Goal: Task Accomplishment & Management: Use online tool/utility

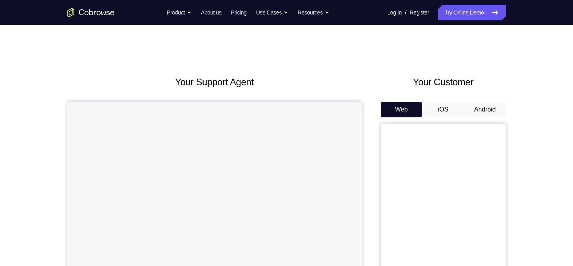
scroll to position [61, 0]
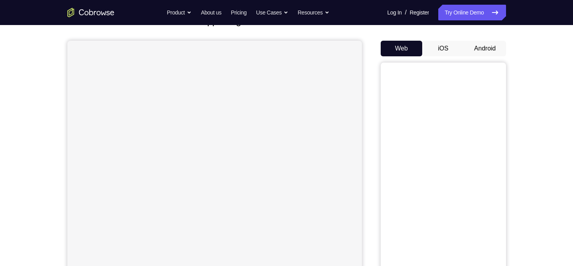
click at [492, 44] on button "Android" at bounding box center [485, 49] width 42 height 16
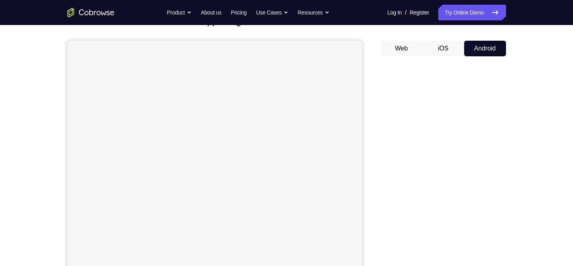
click at [452, 48] on button "iOS" at bounding box center [443, 49] width 42 height 16
click at [490, 50] on button "Android" at bounding box center [485, 49] width 42 height 16
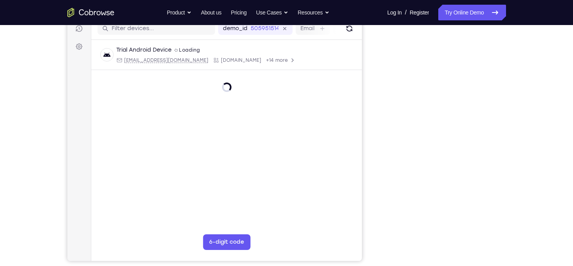
scroll to position [105, 0]
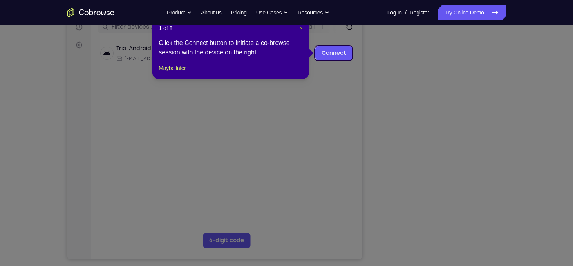
click at [301, 31] on span "×" at bounding box center [301, 28] width 3 height 6
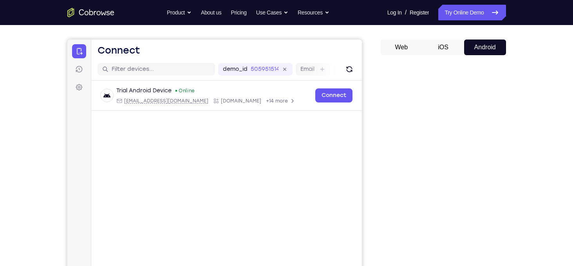
scroll to position [62, 0]
click at [443, 42] on button "iOS" at bounding box center [443, 48] width 42 height 16
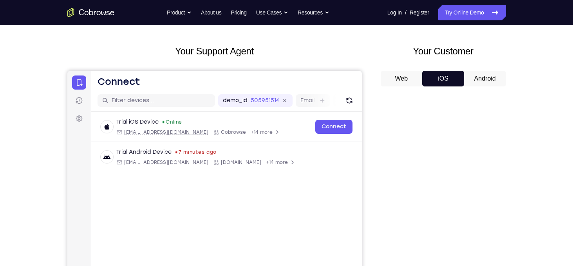
scroll to position [31, 0]
click at [492, 77] on button "Android" at bounding box center [485, 78] width 42 height 16
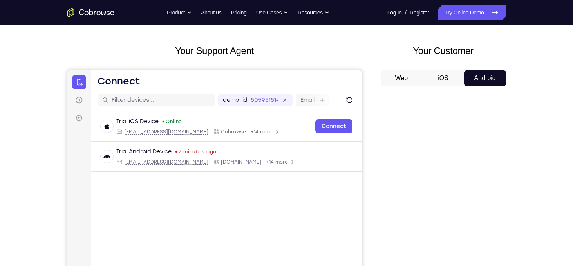
click at [492, 77] on button "Android" at bounding box center [485, 78] width 42 height 16
click at [347, 99] on icon "Refresh" at bounding box center [349, 100] width 8 height 8
click at [347, 99] on icon "Refresh" at bounding box center [349, 100] width 7 height 7
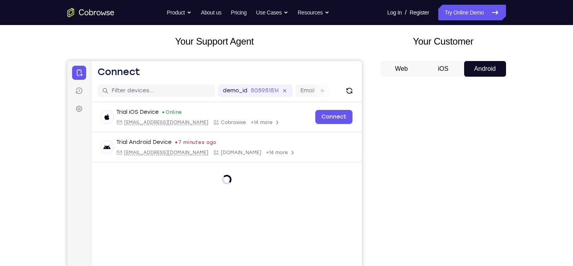
scroll to position [41, 0]
click at [443, 72] on button "iOS" at bounding box center [443, 69] width 42 height 16
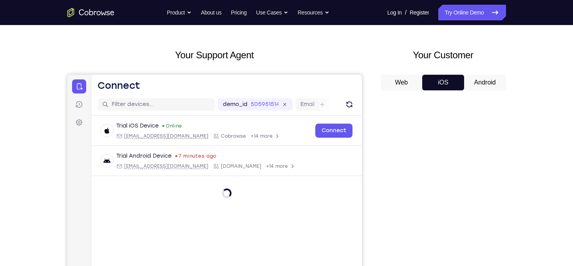
scroll to position [27, 0]
click at [87, 13] on icon "Go to the home page" at bounding box center [90, 12] width 47 height 9
click at [90, 14] on icon "Go to the home page" at bounding box center [91, 12] width 4 height 6
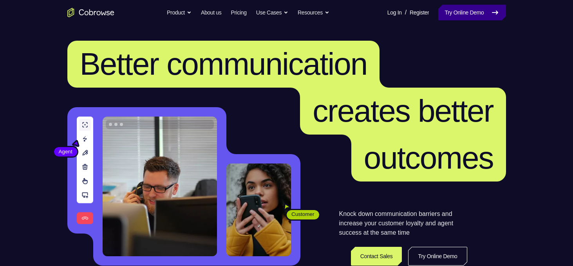
click at [474, 18] on link "Try Online Demo" at bounding box center [471, 13] width 67 height 16
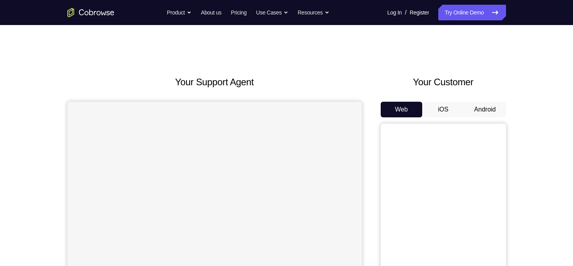
click at [446, 108] on button "iOS" at bounding box center [443, 110] width 42 height 16
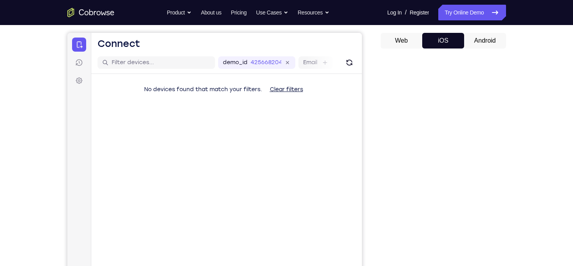
scroll to position [69, 0]
click at [484, 39] on button "Android" at bounding box center [485, 41] width 42 height 16
click at [450, 40] on button "iOS" at bounding box center [443, 41] width 42 height 16
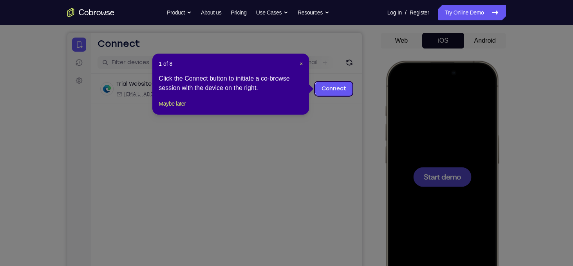
scroll to position [0, 0]
click at [331, 89] on link "Connect" at bounding box center [333, 89] width 37 height 14
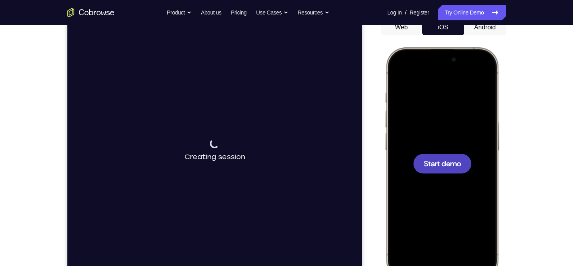
scroll to position [83, 0]
click at [449, 163] on span "Start demo" at bounding box center [441, 162] width 37 height 7
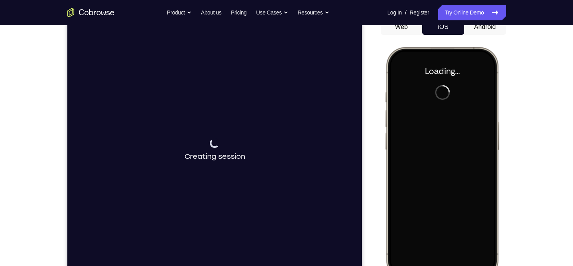
click at [449, 163] on div at bounding box center [441, 163] width 103 height 224
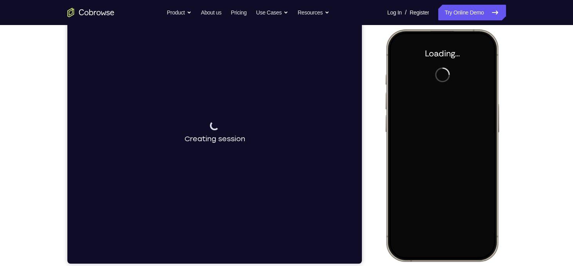
scroll to position [99, 0]
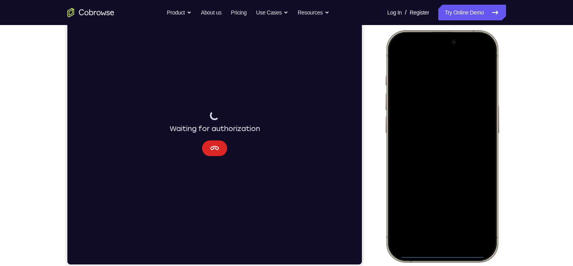
click at [217, 149] on icon "Cancel" at bounding box center [214, 148] width 9 height 9
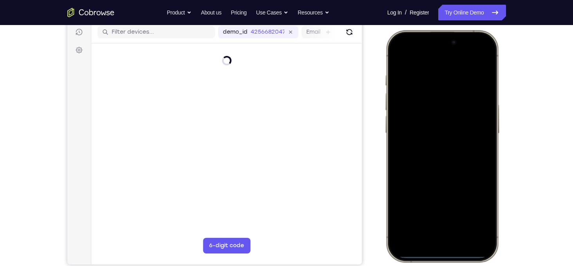
drag, startPoint x: 446, startPoint y: 256, endPoint x: 427, endPoint y: 90, distance: 167.1
click at [427, 90] on div at bounding box center [441, 146] width 103 height 224
drag, startPoint x: 444, startPoint y: 256, endPoint x: 440, endPoint y: 66, distance: 189.6
click at [440, 66] on div at bounding box center [441, 146] width 103 height 224
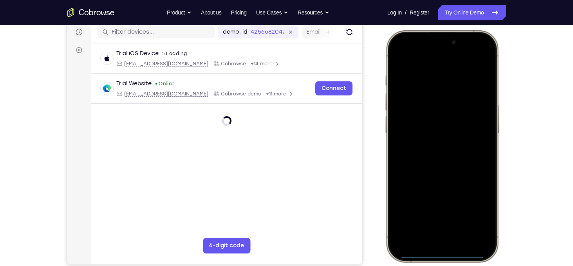
drag, startPoint x: 446, startPoint y: 256, endPoint x: 437, endPoint y: 71, distance: 185.1
click at [437, 71] on div at bounding box center [441, 146] width 103 height 224
click at [445, 257] on div at bounding box center [441, 146] width 103 height 224
drag, startPoint x: 445, startPoint y: 257, endPoint x: 435, endPoint y: 153, distance: 103.8
click at [435, 153] on div at bounding box center [441, 146] width 103 height 224
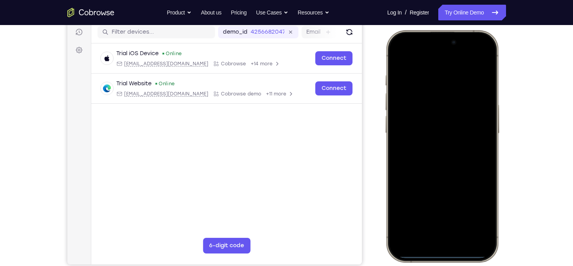
drag, startPoint x: 437, startPoint y: 257, endPoint x: 451, endPoint y: 52, distance: 204.9
click at [451, 52] on div at bounding box center [441, 146] width 103 height 224
drag, startPoint x: 445, startPoint y: 57, endPoint x: 436, endPoint y: 242, distance: 185.1
click at [436, 242] on div at bounding box center [441, 146] width 103 height 224
drag, startPoint x: 442, startPoint y: 55, endPoint x: 426, endPoint y: 220, distance: 166.4
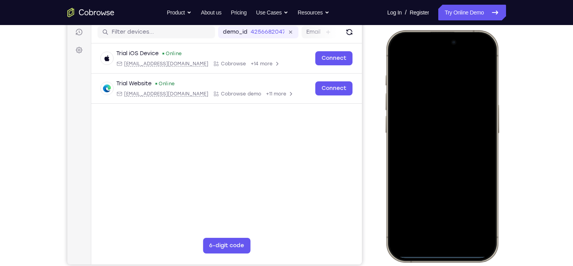
click at [426, 220] on div at bounding box center [441, 146] width 103 height 224
drag, startPoint x: 444, startPoint y: 57, endPoint x: 435, endPoint y: 233, distance: 176.4
click at [435, 233] on div at bounding box center [441, 146] width 103 height 224
drag, startPoint x: 434, startPoint y: 255, endPoint x: 437, endPoint y: 74, distance: 181.7
click at [437, 74] on div at bounding box center [441, 146] width 103 height 224
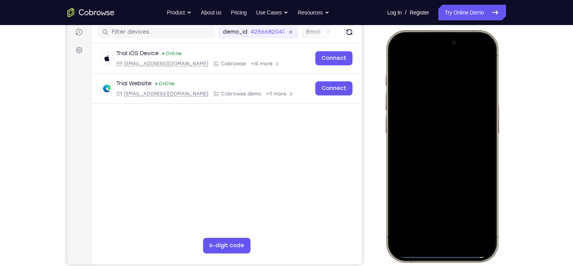
drag, startPoint x: 441, startPoint y: 256, endPoint x: 430, endPoint y: 25, distance: 230.6
click at [430, 30] on html "Online web based iOS Simulators and Android Emulators. Run iPhone, iPad, Mobile…" at bounding box center [442, 147] width 117 height 235
drag, startPoint x: 467, startPoint y: 42, endPoint x: 473, endPoint y: 200, distance: 157.9
click at [473, 200] on div at bounding box center [441, 146] width 103 height 224
drag, startPoint x: 452, startPoint y: 253, endPoint x: 417, endPoint y: 49, distance: 206.2
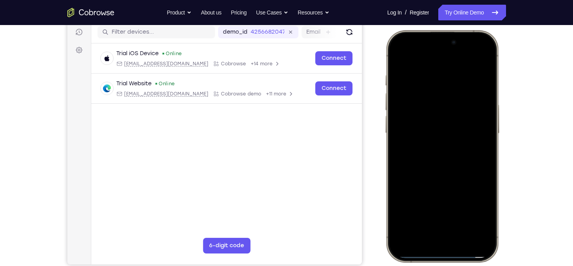
click at [417, 49] on div at bounding box center [441, 146] width 103 height 224
drag, startPoint x: 443, startPoint y: 256, endPoint x: 445, endPoint y: 63, distance: 192.3
click at [445, 63] on div at bounding box center [441, 146] width 103 height 224
drag, startPoint x: 408, startPoint y: 39, endPoint x: 410, endPoint y: 221, distance: 182.5
click at [410, 221] on div at bounding box center [441, 146] width 103 height 224
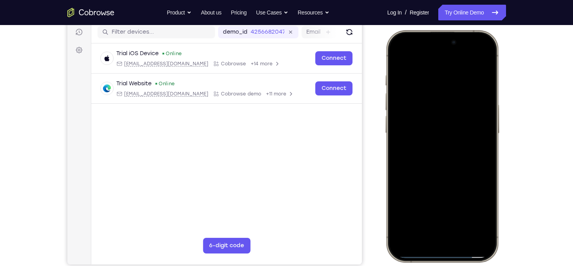
drag, startPoint x: 445, startPoint y: 234, endPoint x: 439, endPoint y: 29, distance: 204.9
click at [439, 30] on html "Online web based iOS Simulators and Android Emulators. Run iPhone, iPad, Mobile…" at bounding box center [442, 147] width 117 height 235
drag, startPoint x: 445, startPoint y: 246, endPoint x: 442, endPoint y: 71, distance: 175.5
click at [442, 71] on div at bounding box center [441, 146] width 103 height 224
click at [486, 54] on div at bounding box center [441, 146] width 103 height 224
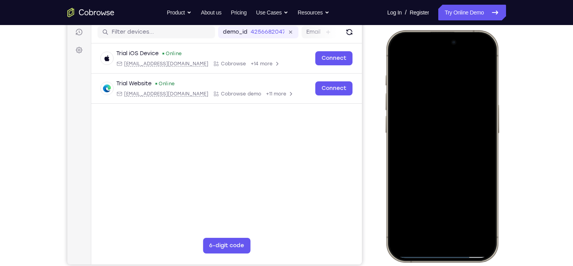
click at [444, 242] on div at bounding box center [441, 146] width 103 height 224
drag, startPoint x: 445, startPoint y: 257, endPoint x: 436, endPoint y: 38, distance: 218.3
click at [436, 38] on div at bounding box center [441, 146] width 103 height 224
drag, startPoint x: 441, startPoint y: 257, endPoint x: 401, endPoint y: 51, distance: 209.5
click at [401, 51] on div at bounding box center [441, 146] width 103 height 224
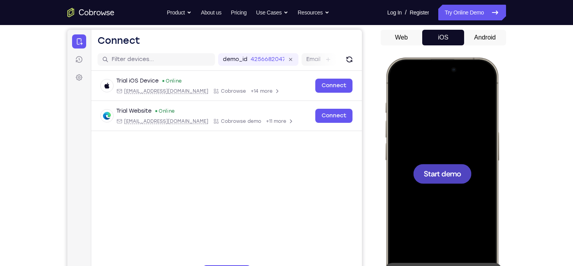
scroll to position [70, 0]
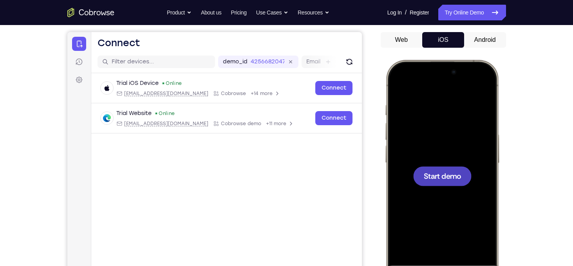
click at [478, 38] on button "Android" at bounding box center [485, 40] width 42 height 16
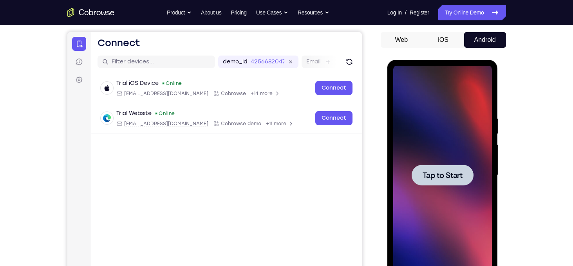
click at [441, 175] on span "Tap to Start" at bounding box center [443, 176] width 40 height 8
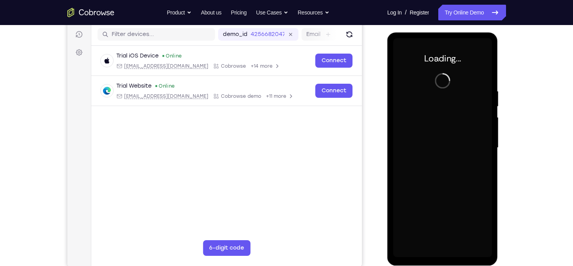
scroll to position [97, 0]
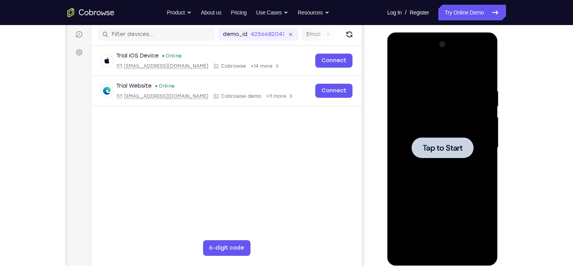
click at [443, 150] on span "Tap to Start" at bounding box center [443, 148] width 40 height 8
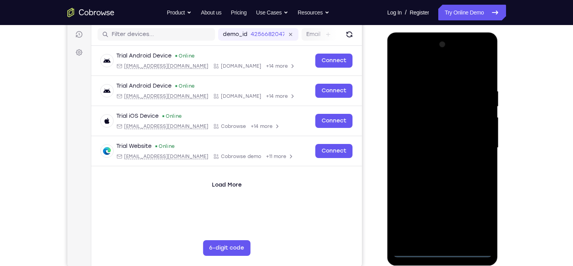
click at [439, 252] on div at bounding box center [442, 147] width 99 height 219
click at [478, 213] on div at bounding box center [442, 147] width 99 height 219
click at [477, 217] on div at bounding box center [442, 147] width 99 height 219
click at [475, 218] on div at bounding box center [442, 147] width 99 height 219
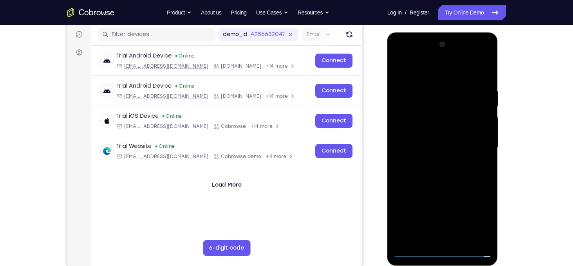
click at [475, 218] on div at bounding box center [442, 147] width 99 height 219
click at [400, 56] on div at bounding box center [442, 147] width 99 height 219
click at [473, 146] on div at bounding box center [442, 147] width 99 height 219
